Goal: Transaction & Acquisition: Purchase product/service

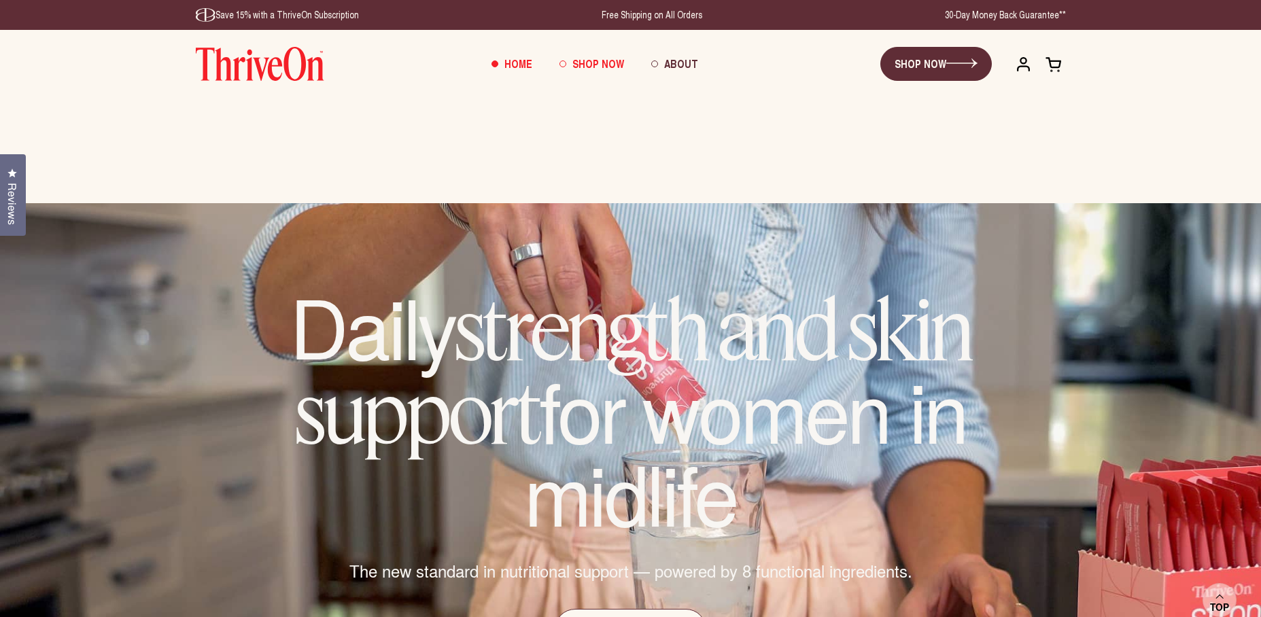
click at [587, 61] on span "Shop Now" at bounding box center [598, 64] width 52 height 16
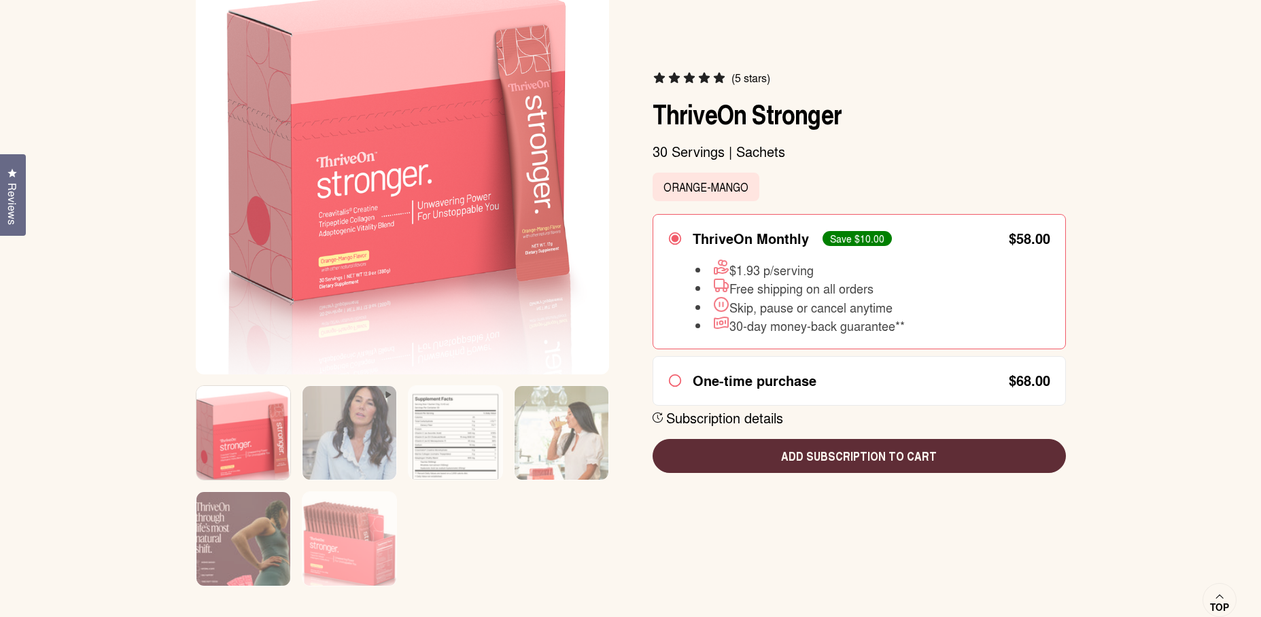
scroll to position [226, 0]
click at [458, 424] on img at bounding box center [456, 441] width 94 height 113
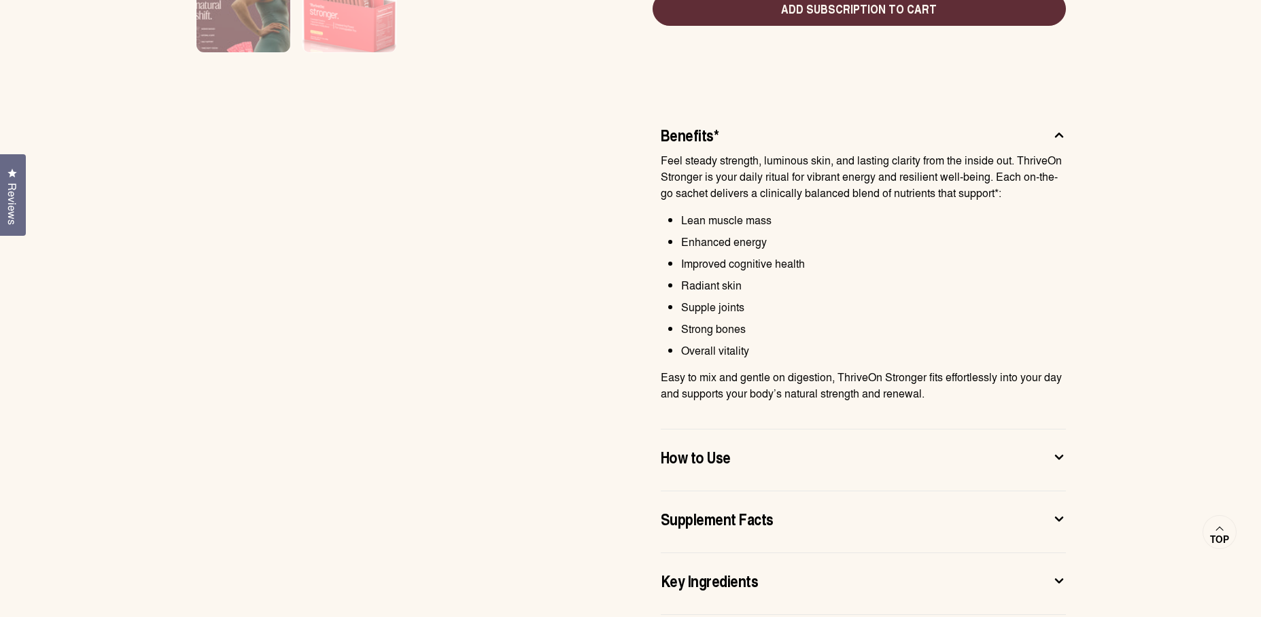
scroll to position [770, 0]
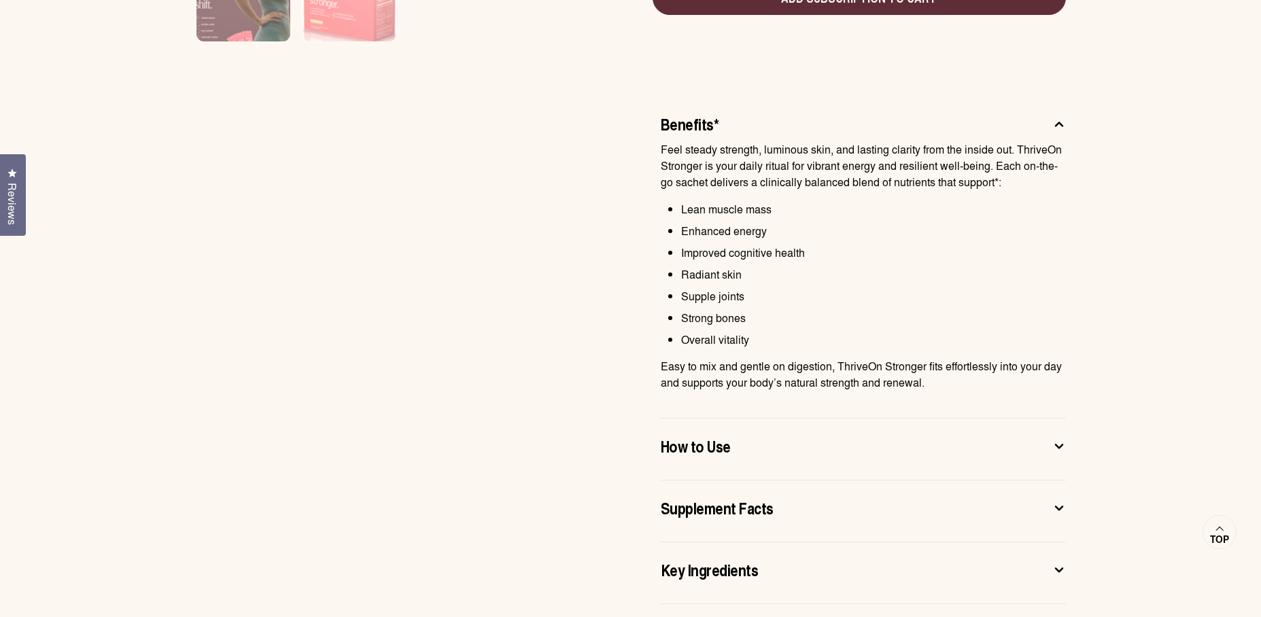
click at [1061, 445] on icon at bounding box center [1059, 446] width 7 height 3
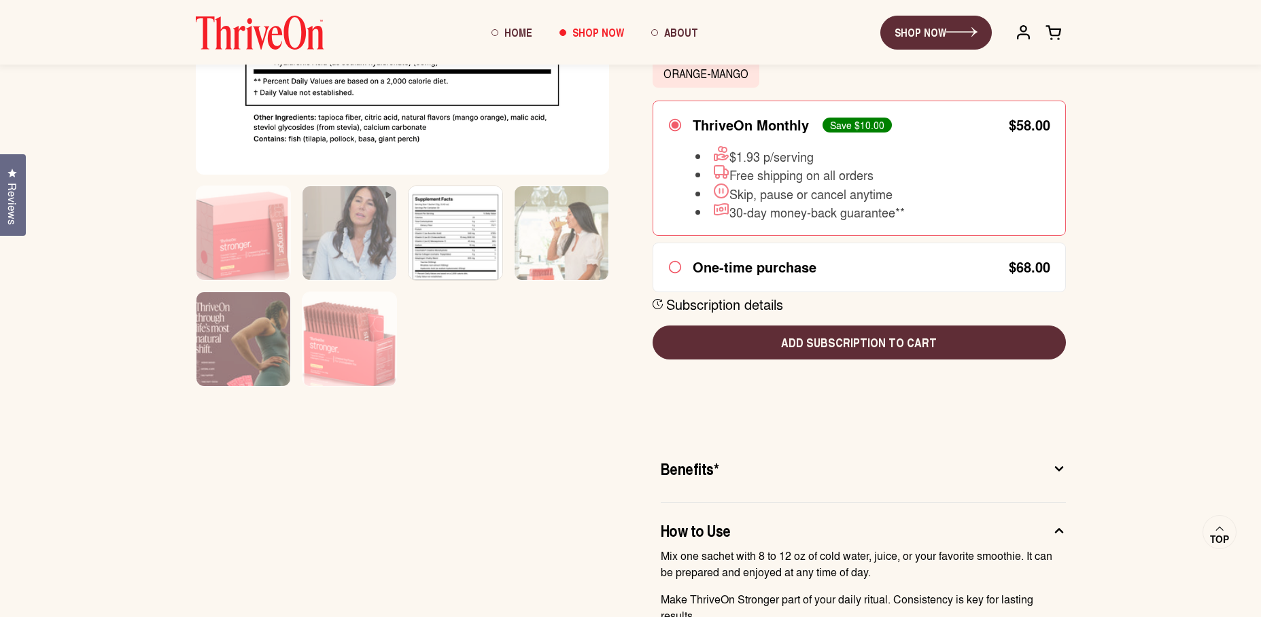
scroll to position [424, 0]
